Goal: Navigation & Orientation: Go to known website

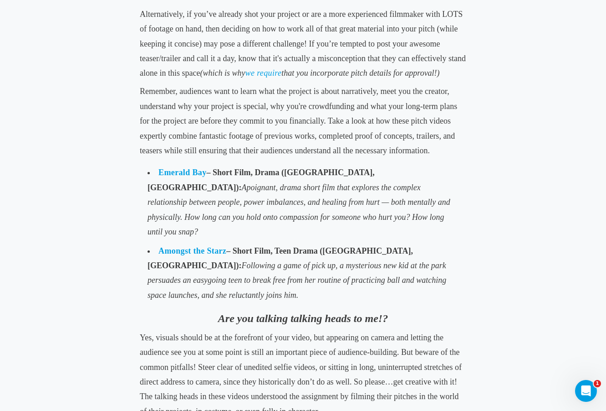
scroll to position [1434, 0]
